Goal: Use online tool/utility: Utilize a website feature to perform a specific function

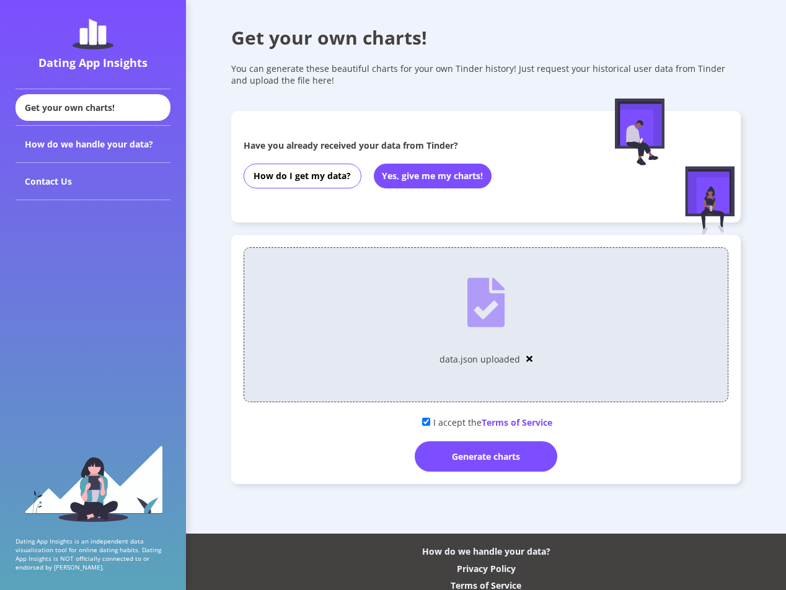
scroll to position [30, 0]
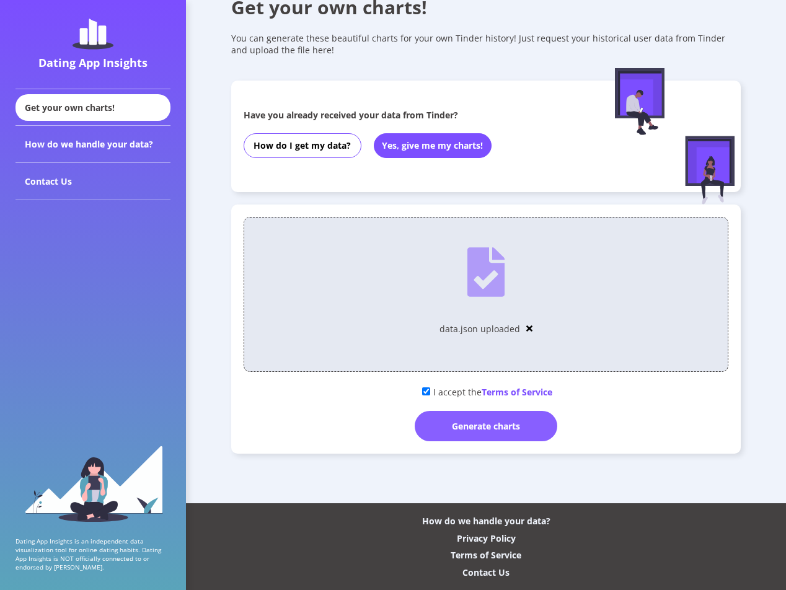
click at [471, 426] on div "Generate charts" at bounding box center [486, 426] width 143 height 30
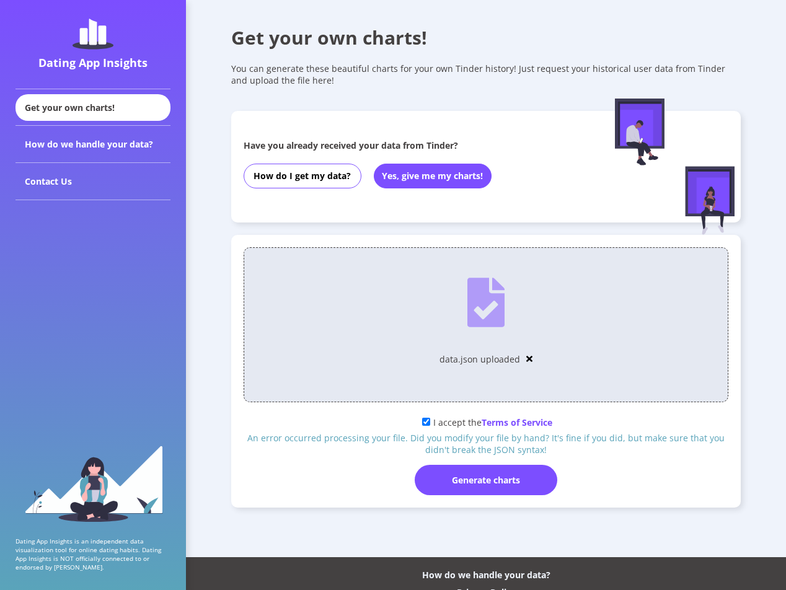
click at [716, 41] on div "Get your own charts!" at bounding box center [486, 37] width 510 height 25
click at [529, 360] on img at bounding box center [529, 359] width 6 height 9
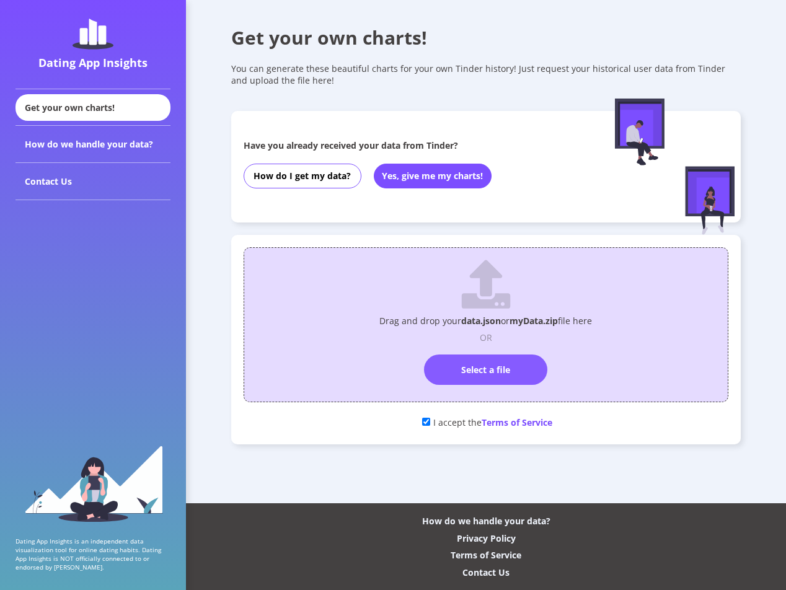
click at [471, 369] on label "Select a file" at bounding box center [485, 370] width 123 height 30
click at [486, 349] on input "Select a file" at bounding box center [486, 349] width 0 height 0
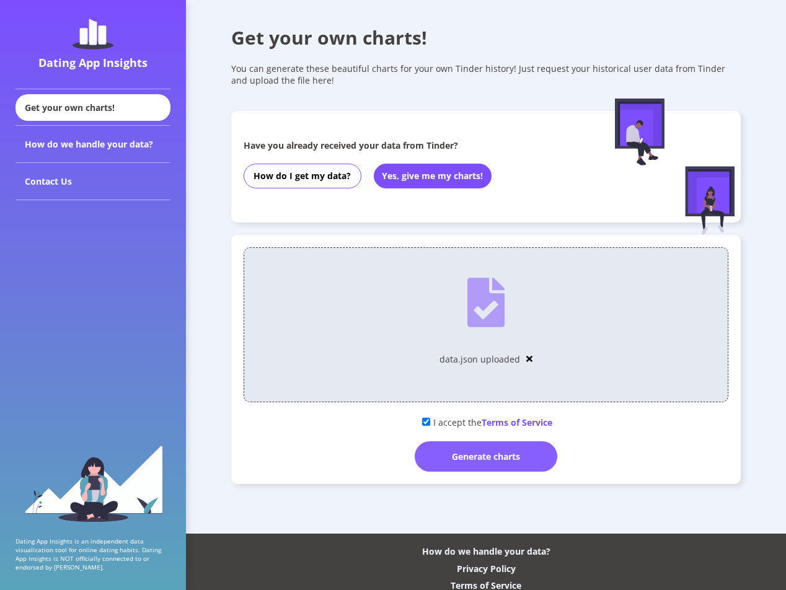
click at [485, 461] on div "Generate charts" at bounding box center [486, 456] width 143 height 30
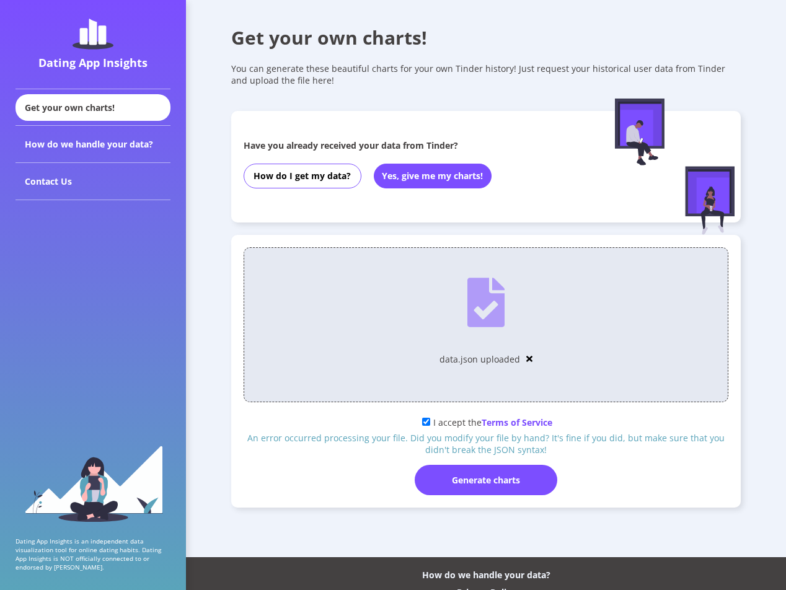
click at [528, 359] on img at bounding box center [529, 359] width 6 height 9
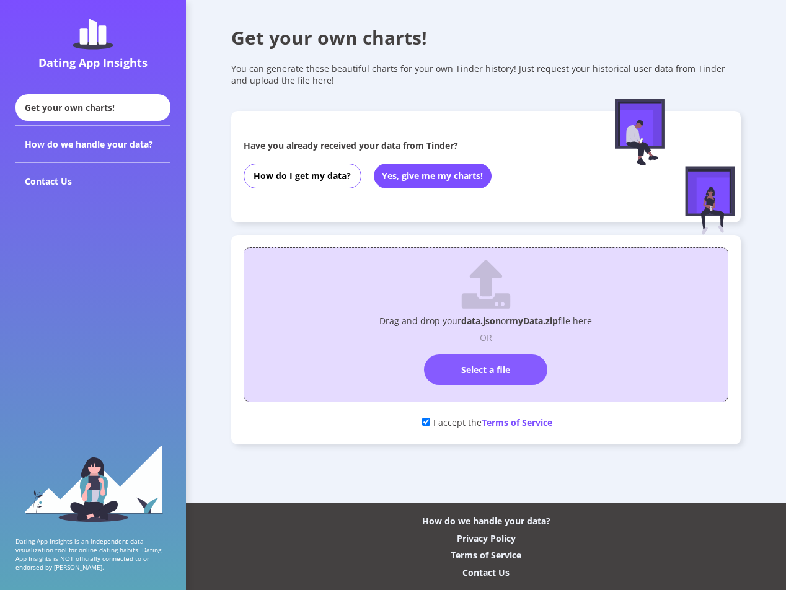
click at [490, 367] on label "Select a file" at bounding box center [485, 370] width 123 height 30
click at [486, 349] on input "Select a file" at bounding box center [486, 349] width 0 height 0
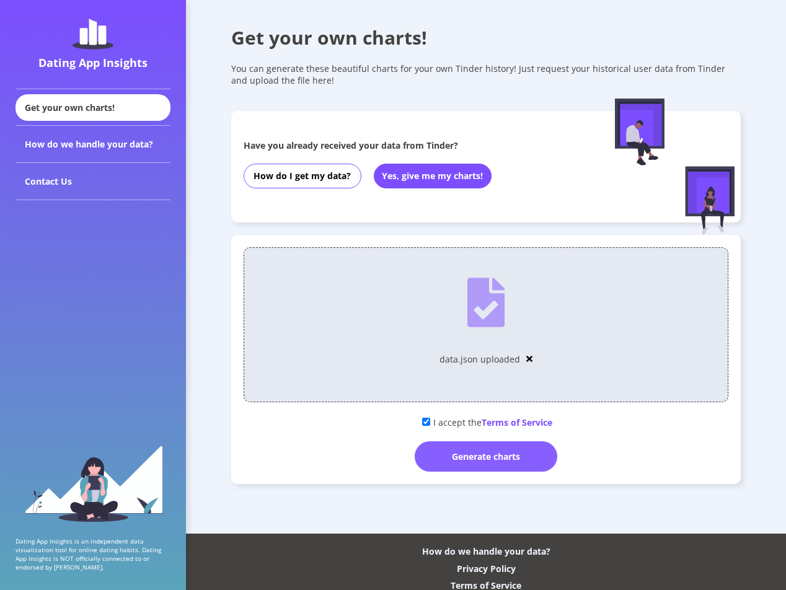
click at [490, 462] on div "Generate charts" at bounding box center [486, 456] width 143 height 30
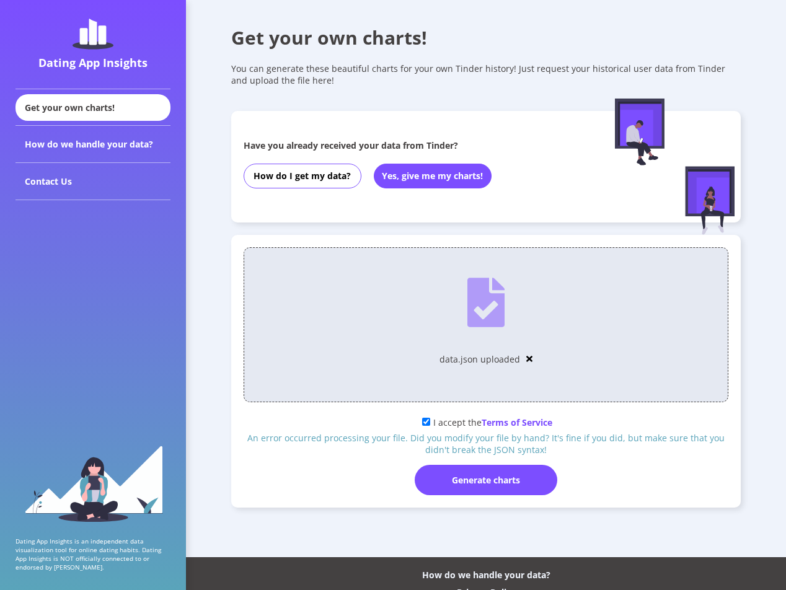
click at [528, 361] on img at bounding box center [529, 359] width 6 height 9
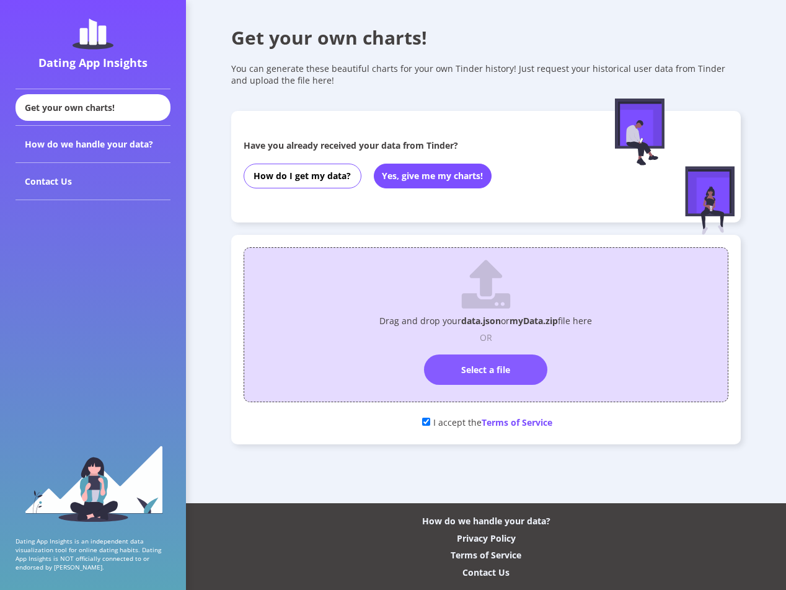
click at [491, 373] on label "Select a file" at bounding box center [485, 370] width 123 height 30
click at [486, 349] on input "Select a file" at bounding box center [486, 349] width 0 height 0
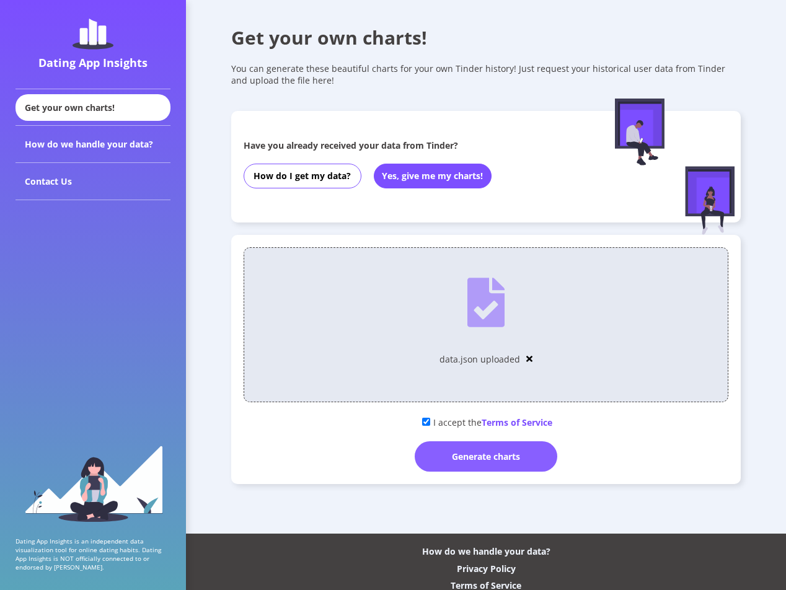
click at [490, 460] on div "Generate charts" at bounding box center [486, 456] width 143 height 30
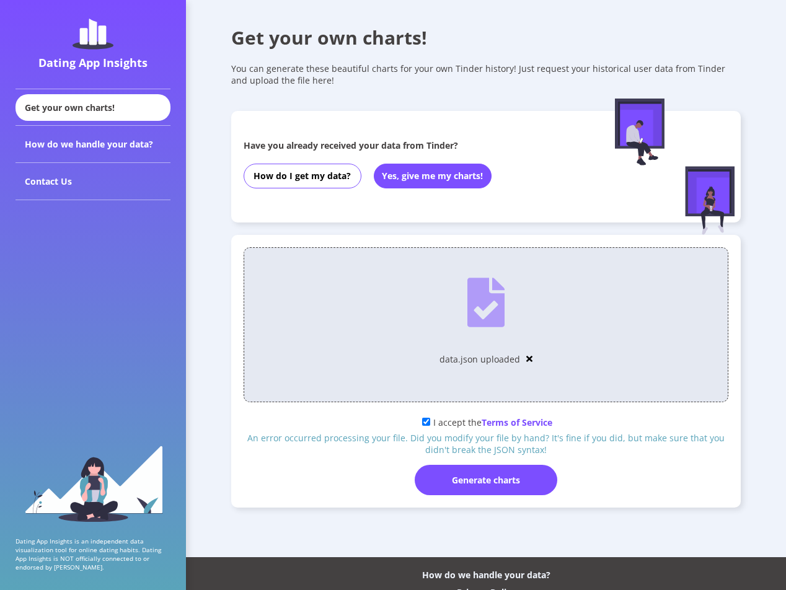
click at [699, 515] on div "Get your own charts! You can generate these beautiful charts for your own Tinde…" at bounding box center [486, 278] width 600 height 557
click at [530, 360] on img at bounding box center [529, 359] width 6 height 9
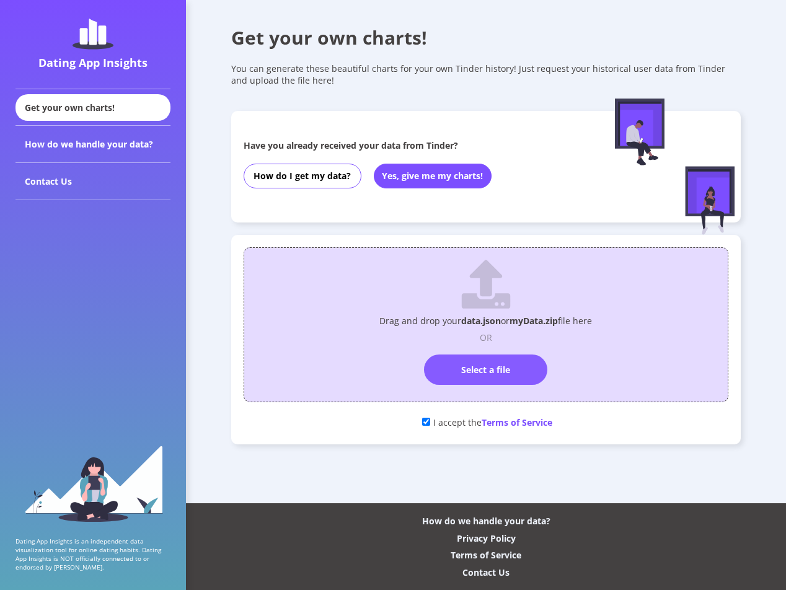
click at [503, 372] on label "Select a file" at bounding box center [485, 370] width 123 height 30
click at [486, 349] on input "Select a file" at bounding box center [486, 349] width 0 height 0
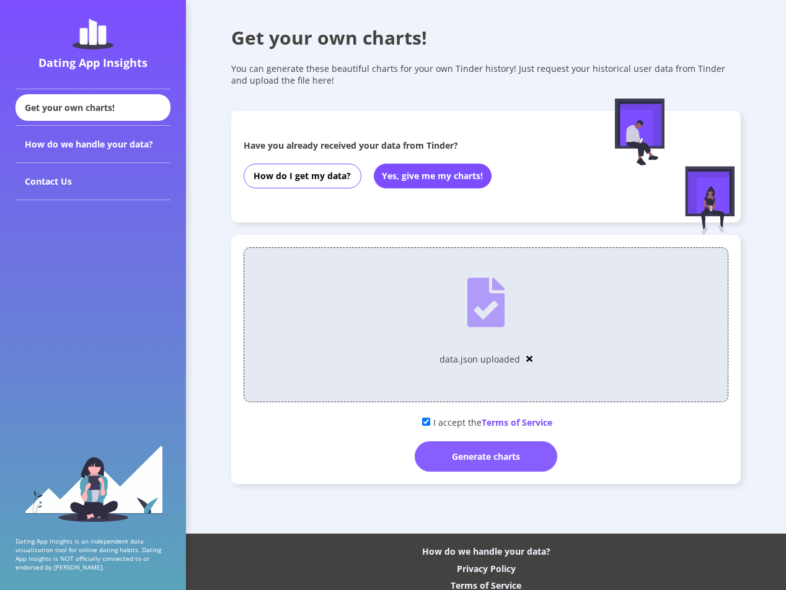
click at [539, 455] on div "Generate charts" at bounding box center [486, 456] width 143 height 30
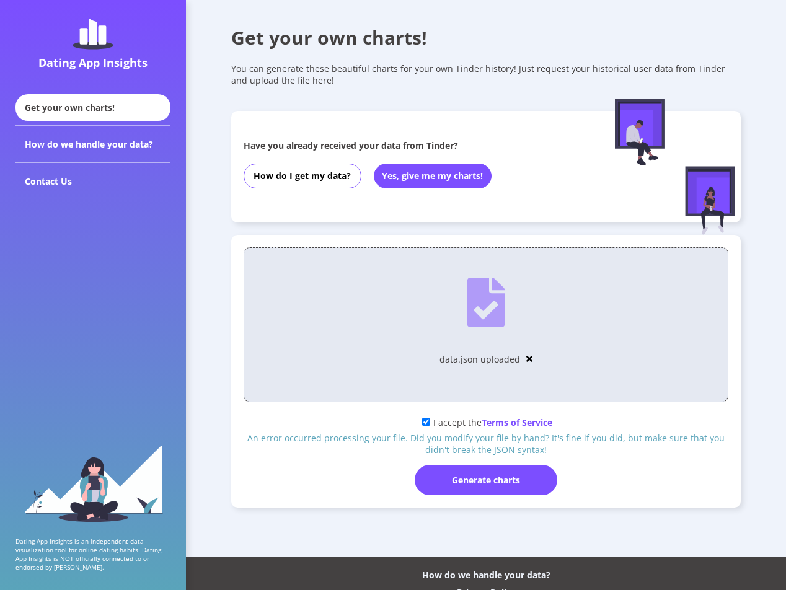
click at [529, 356] on img at bounding box center [529, 359] width 6 height 9
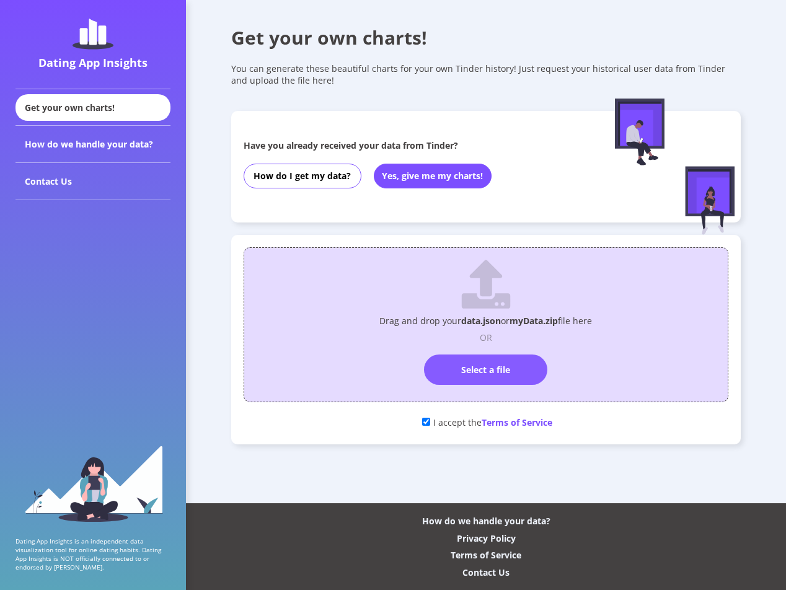
click at [482, 374] on label "Select a file" at bounding box center [485, 370] width 123 height 30
click at [486, 349] on input "Select a file" at bounding box center [486, 349] width 0 height 0
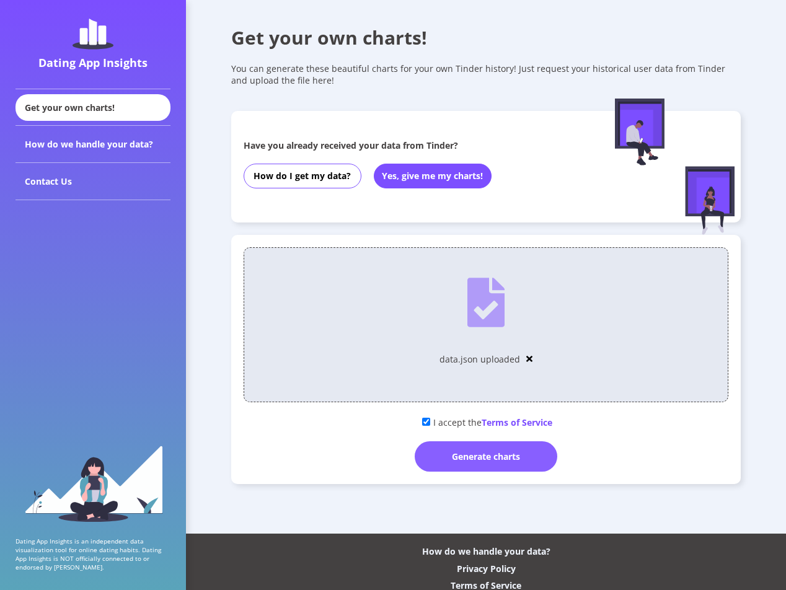
click at [476, 456] on div "Generate charts" at bounding box center [486, 456] width 143 height 30
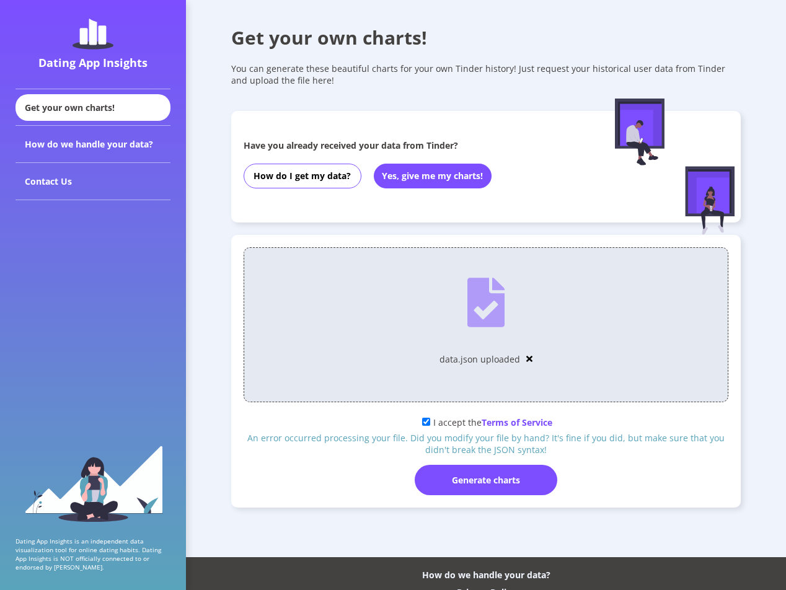
click at [529, 358] on img at bounding box center [529, 359] width 6 height 9
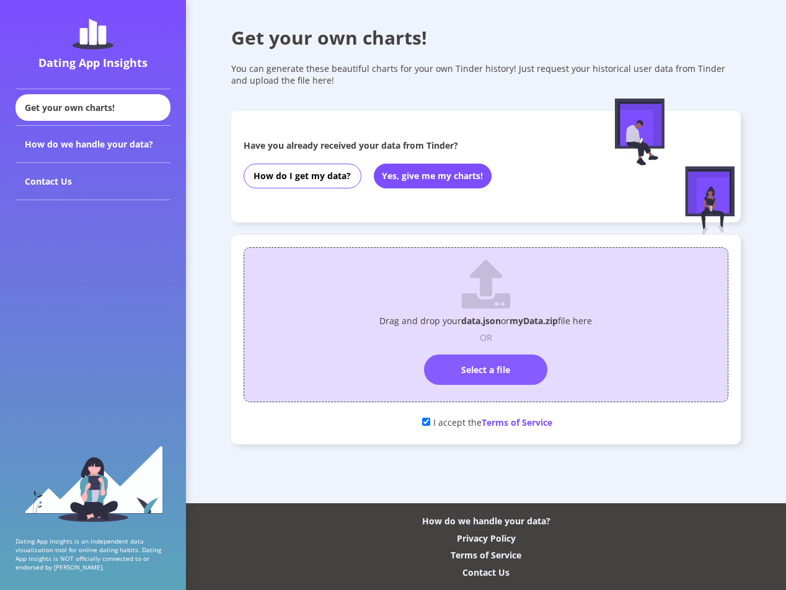
click at [499, 366] on label "Select a file" at bounding box center [485, 370] width 123 height 30
click at [486, 349] on input "Select a file" at bounding box center [486, 349] width 0 height 0
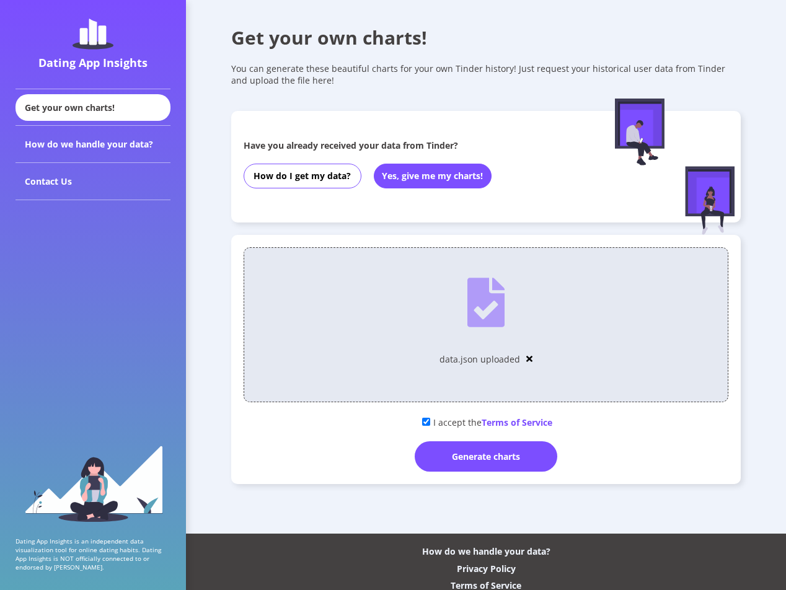
click at [517, 451] on div "Generate charts" at bounding box center [486, 456] width 143 height 30
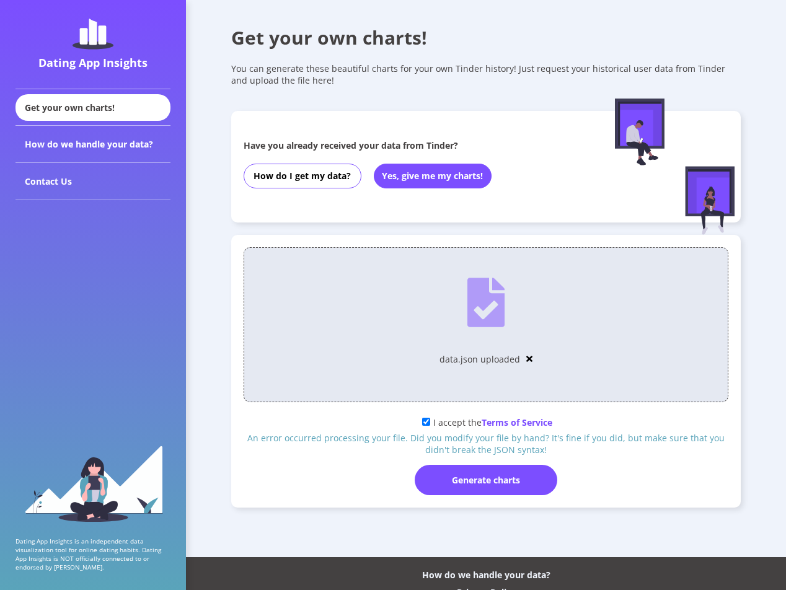
click at [527, 360] on img at bounding box center [529, 359] width 6 height 9
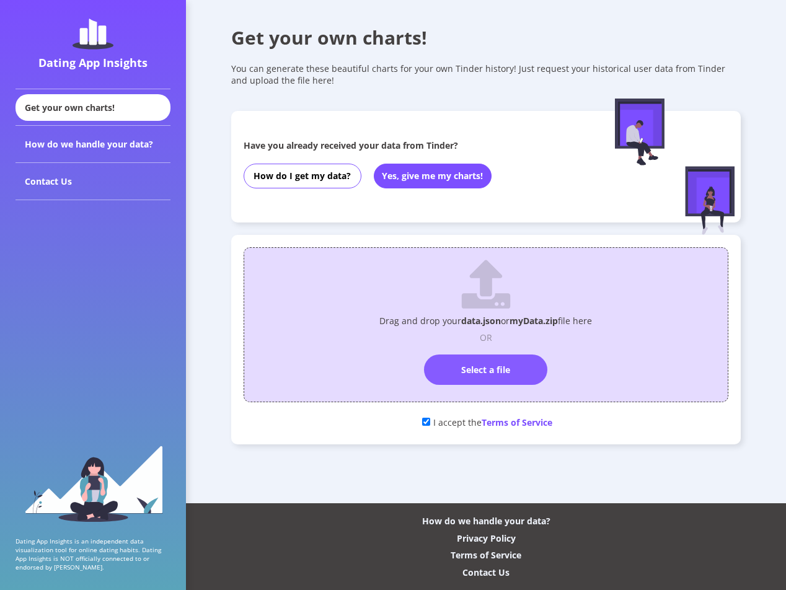
click at [462, 369] on label "Select a file" at bounding box center [485, 370] width 123 height 30
click at [486, 349] on input "Select a file" at bounding box center [486, 349] width 0 height 0
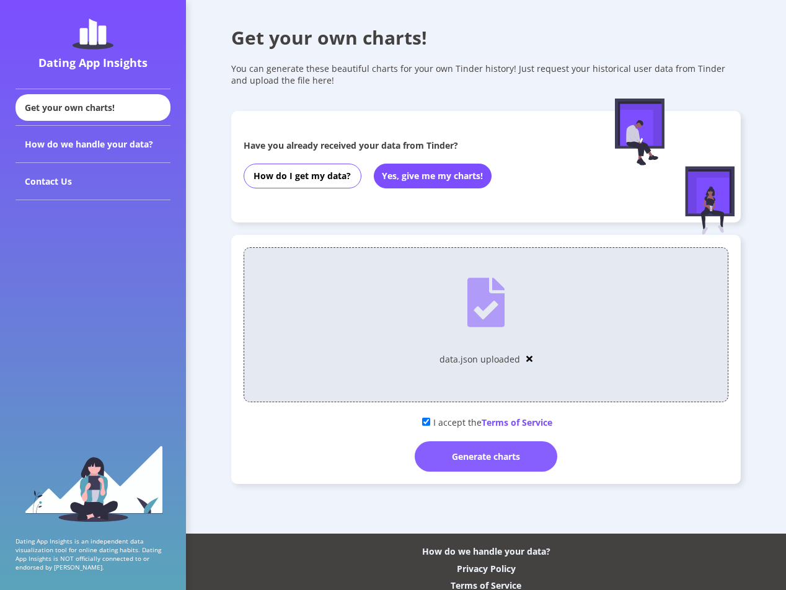
click at [516, 460] on div "Generate charts" at bounding box center [486, 456] width 143 height 30
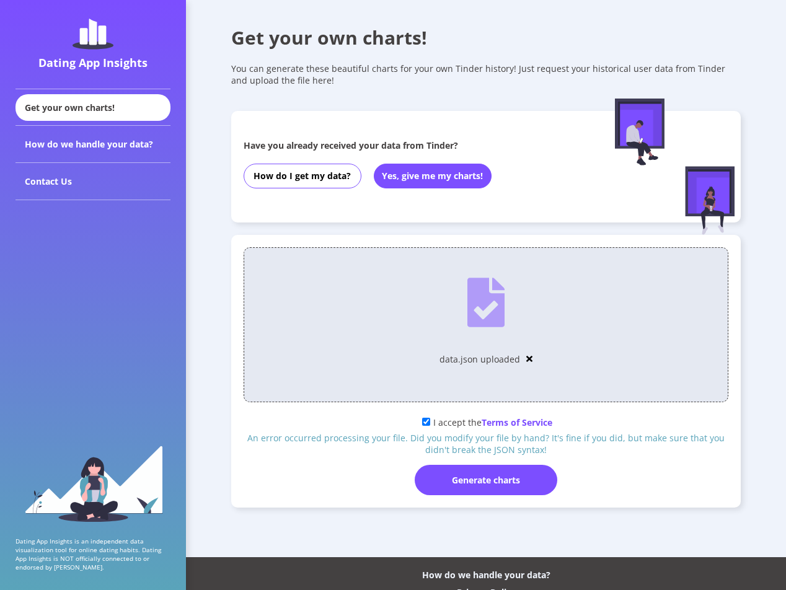
click at [529, 356] on img at bounding box center [529, 359] width 6 height 9
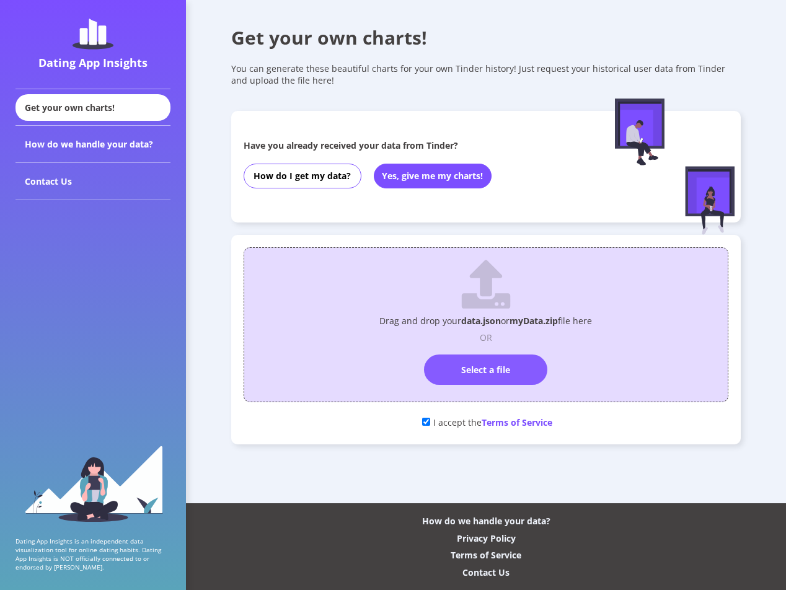
click at [480, 373] on label "Select a file" at bounding box center [485, 370] width 123 height 30
click at [486, 349] on input "Select a file" at bounding box center [486, 349] width 0 height 0
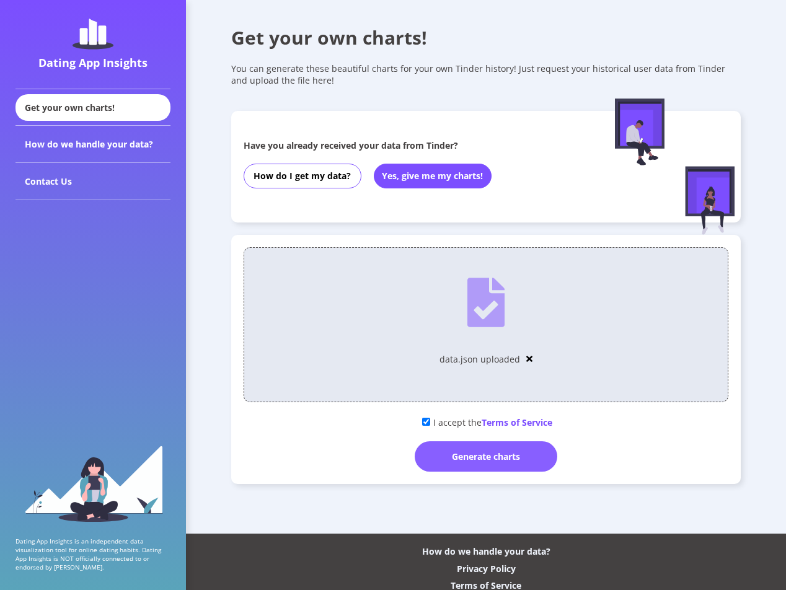
click at [494, 451] on div "Generate charts" at bounding box center [486, 456] width 143 height 30
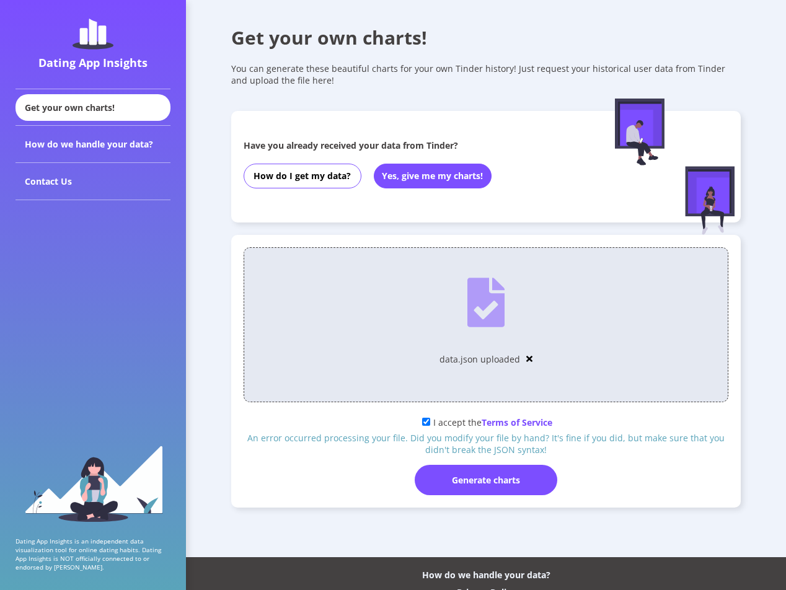
click at [529, 358] on img at bounding box center [529, 359] width 6 height 9
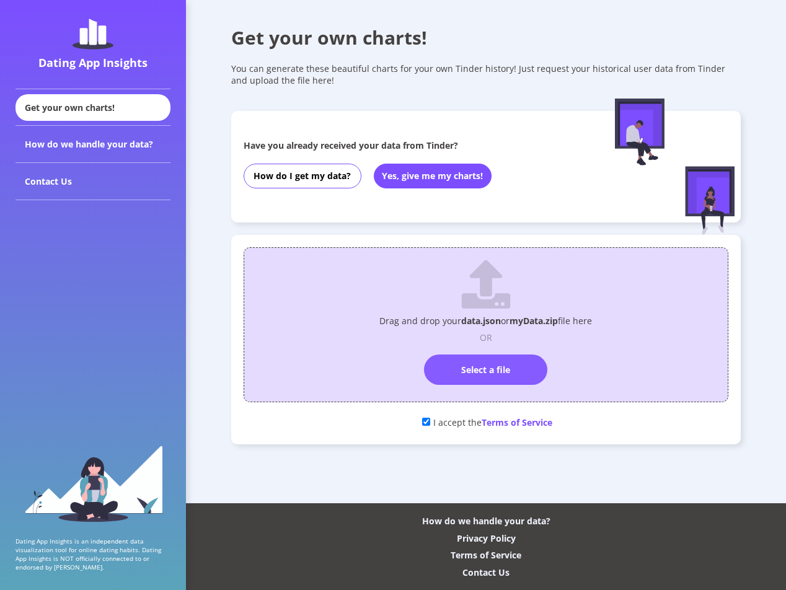
click at [493, 367] on label "Select a file" at bounding box center [485, 370] width 123 height 30
click at [486, 349] on input "Select a file" at bounding box center [486, 349] width 0 height 0
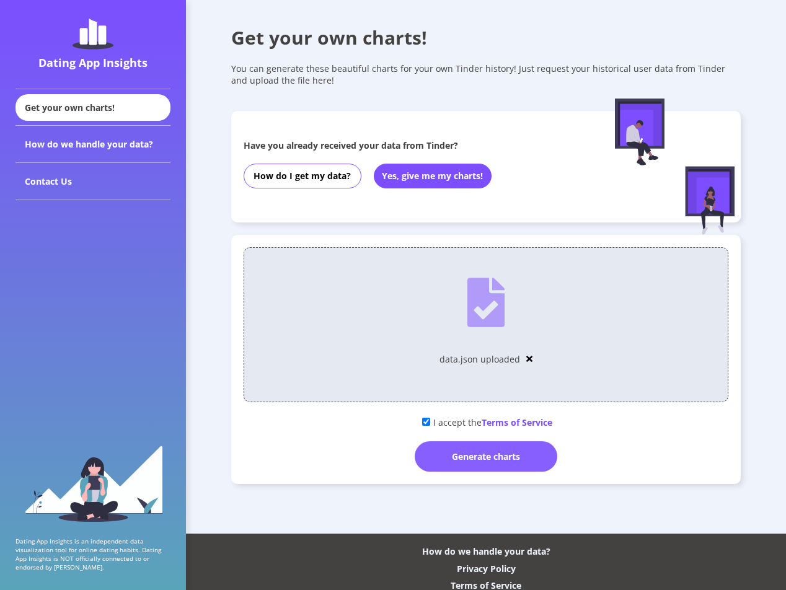
click at [469, 461] on div "Generate charts" at bounding box center [486, 456] width 143 height 30
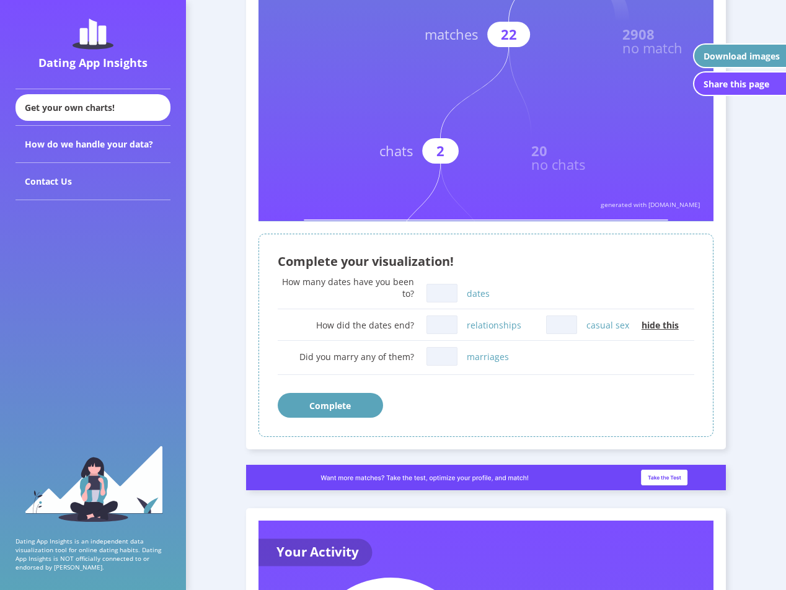
scroll to position [372, 0]
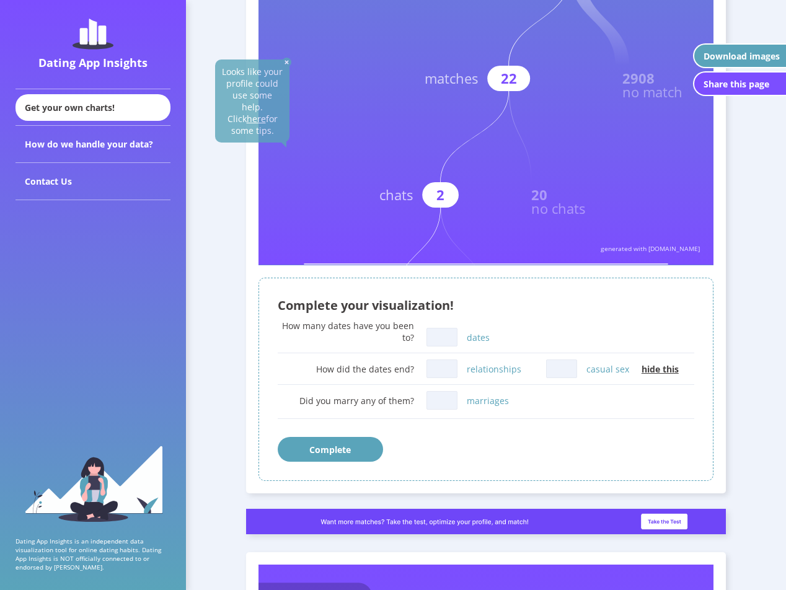
click at [436, 338] on input "dates" at bounding box center [441, 337] width 31 height 19
type input "0"
click at [451, 369] on input "relationships" at bounding box center [441, 369] width 31 height 19
type input "0"
click at [562, 369] on input "casual sex" at bounding box center [561, 369] width 31 height 19
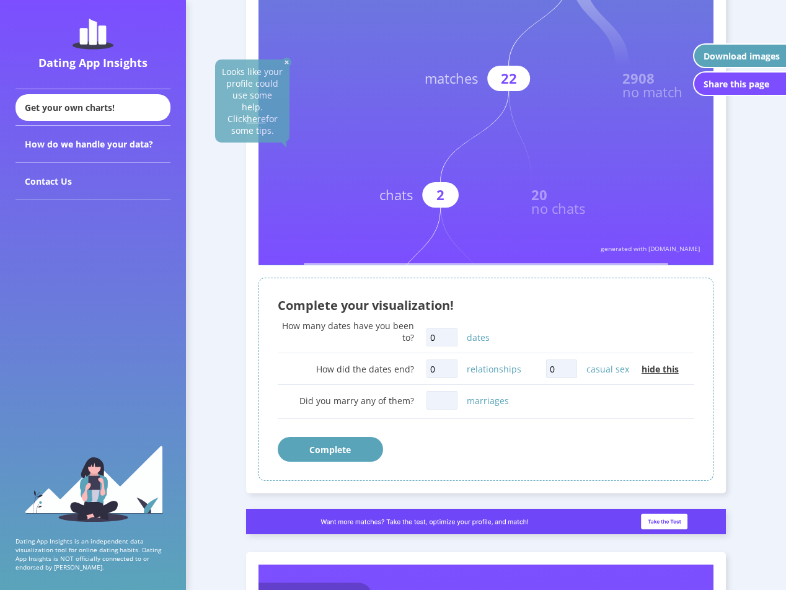
type input "0"
click at [443, 394] on input "marriages" at bounding box center [441, 400] width 31 height 19
type input "0"
click at [316, 448] on button "Complete" at bounding box center [330, 449] width 105 height 25
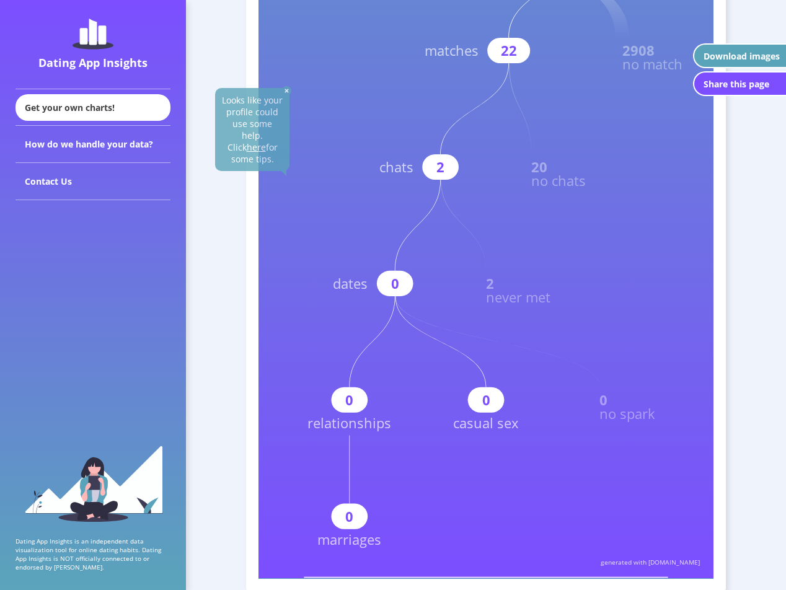
scroll to position [434, 0]
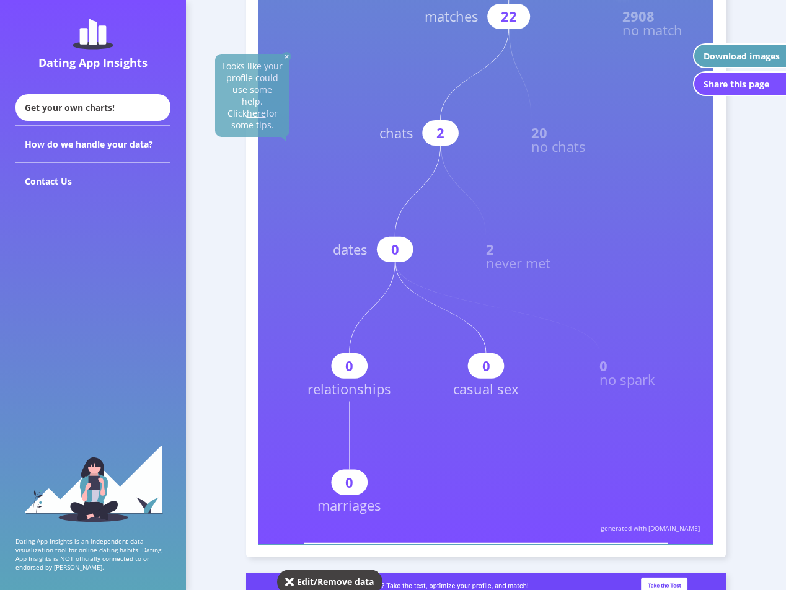
click at [253, 107] on u "here" at bounding box center [255, 113] width 19 height 12
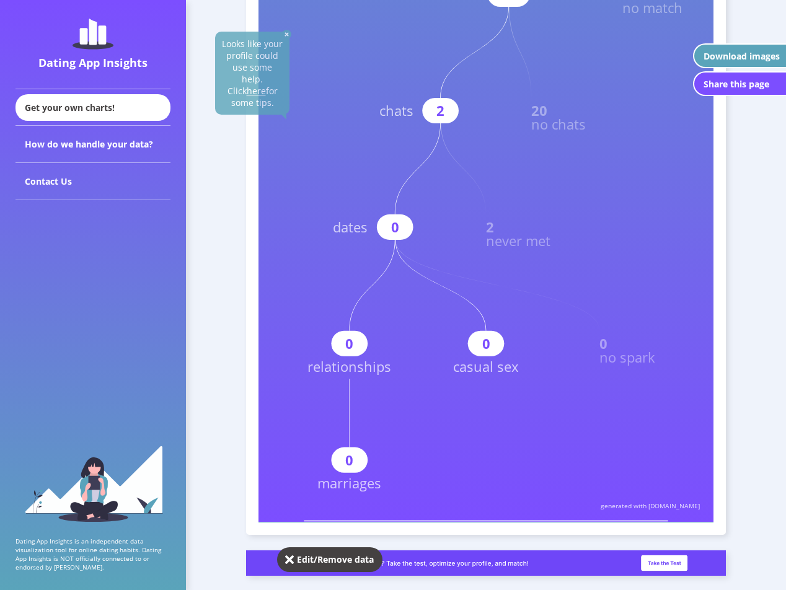
scroll to position [0, 0]
